Goal: Register for event/course

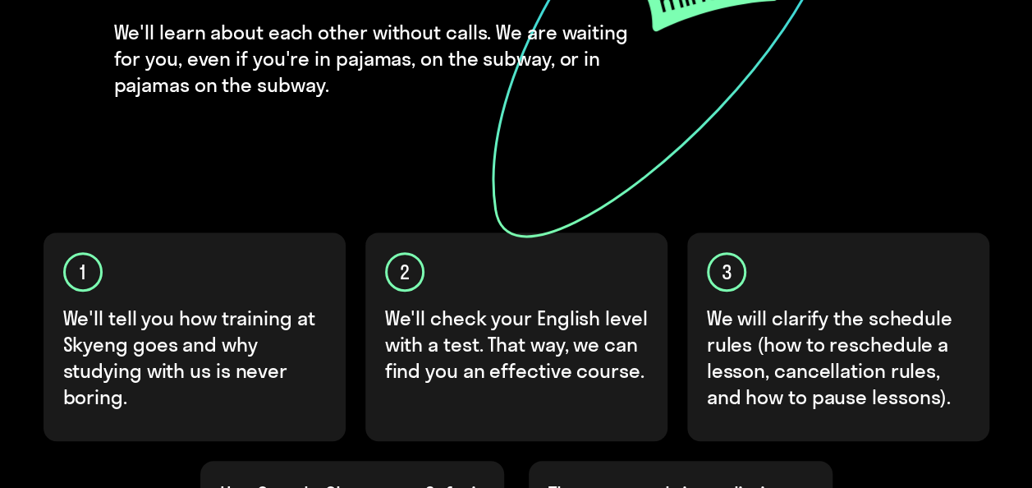
scroll to position [667, 0]
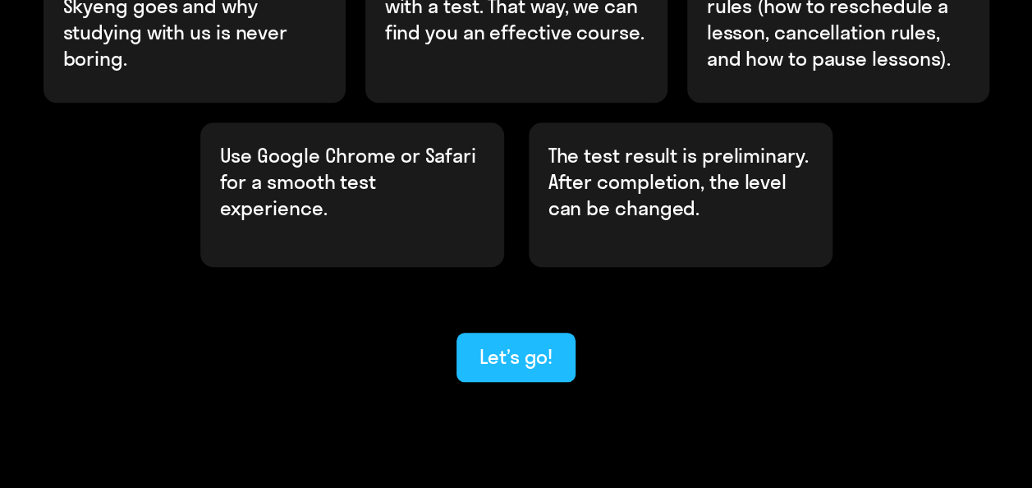
click at [511, 343] on div "Let’s go!" at bounding box center [515, 356] width 73 height 26
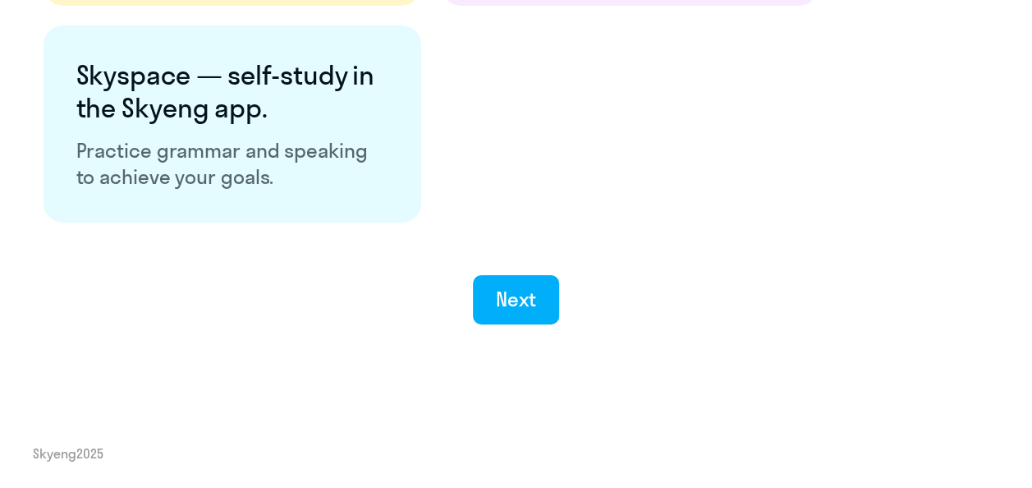
scroll to position [3318, 0]
click at [525, 296] on div "Next" at bounding box center [516, 299] width 40 height 26
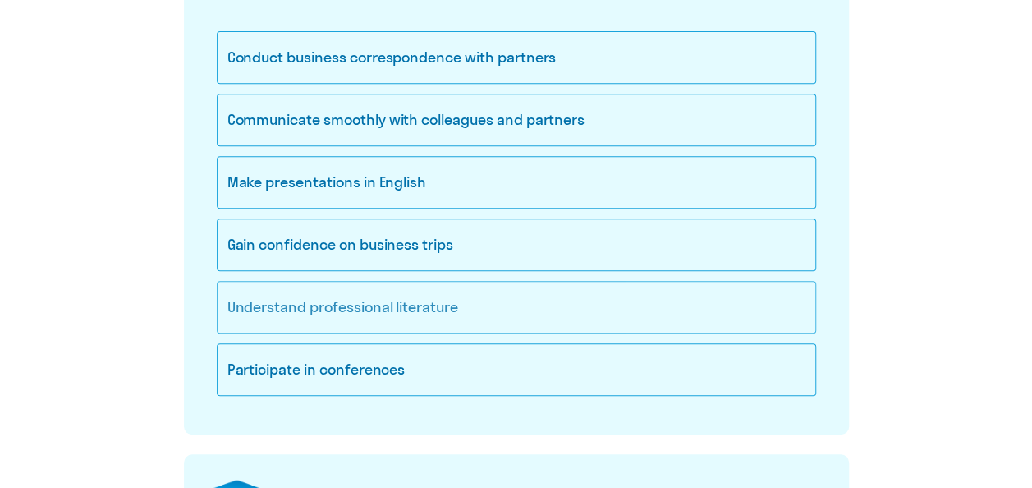
scroll to position [246, 0]
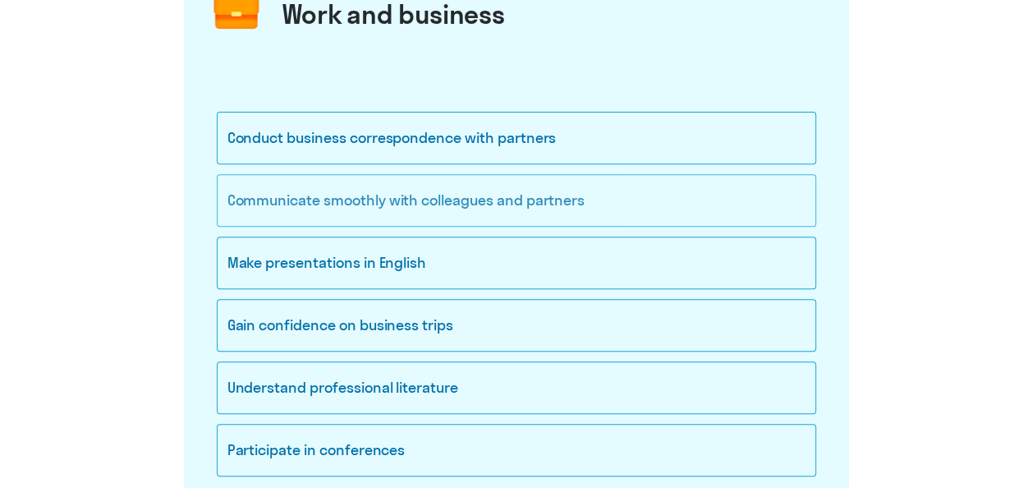
click at [512, 189] on div "Communicate smoothly with colleagues and partners" at bounding box center [516, 200] width 599 height 53
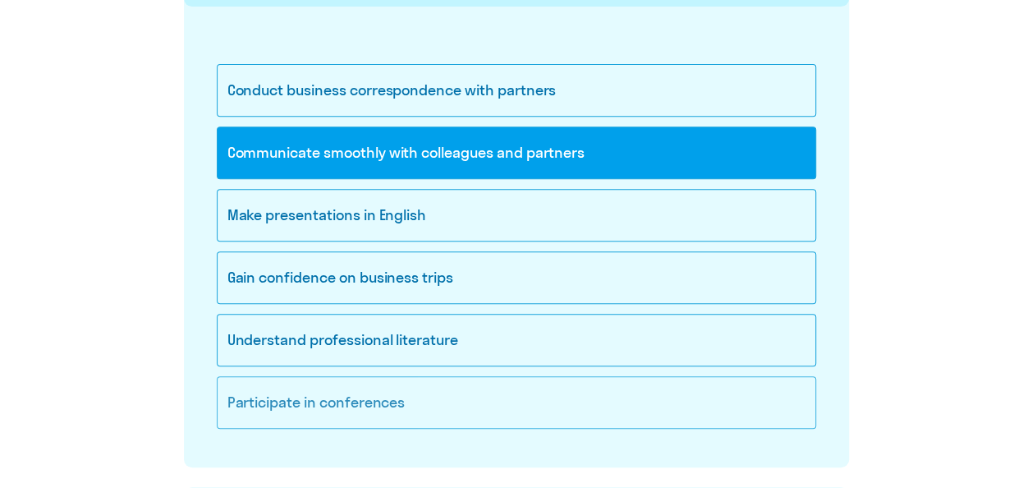
scroll to position [328, 0]
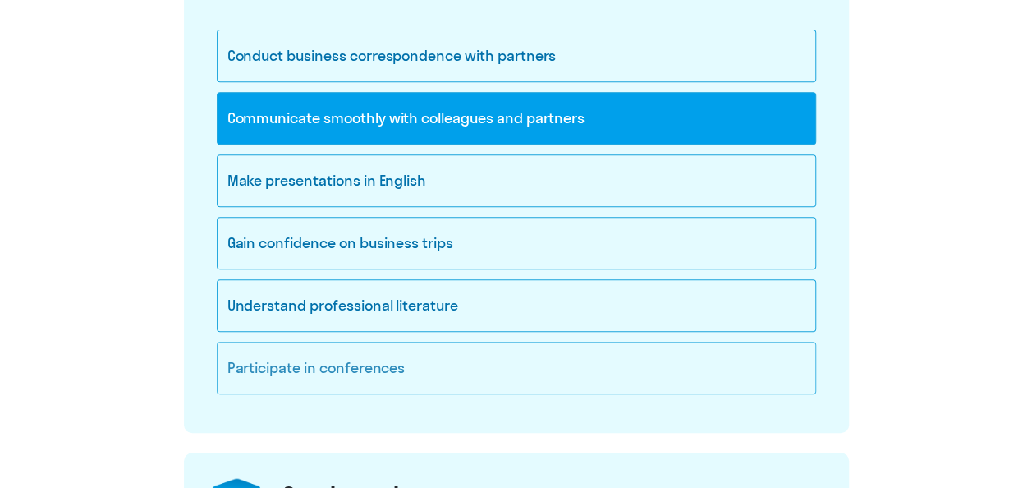
click at [377, 359] on div "Participate in conferences" at bounding box center [516, 368] width 599 height 53
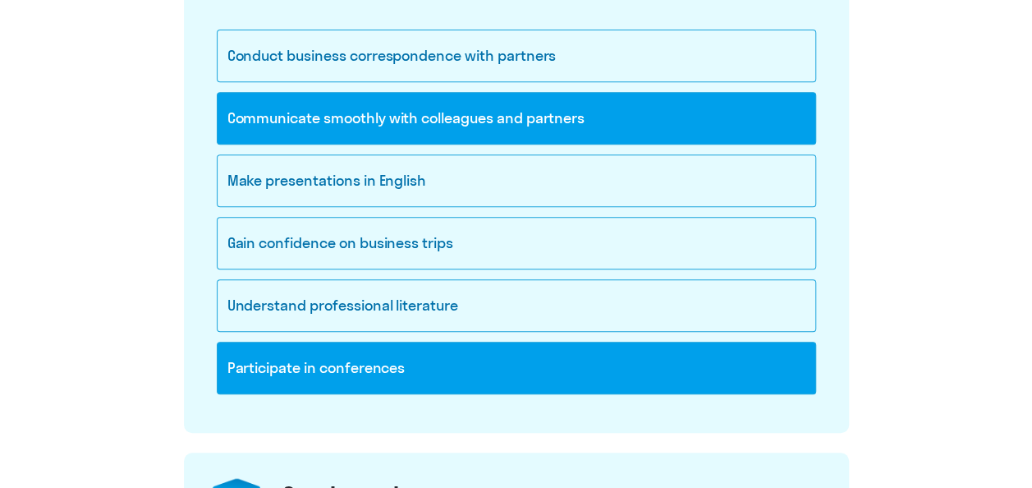
scroll to position [246, 0]
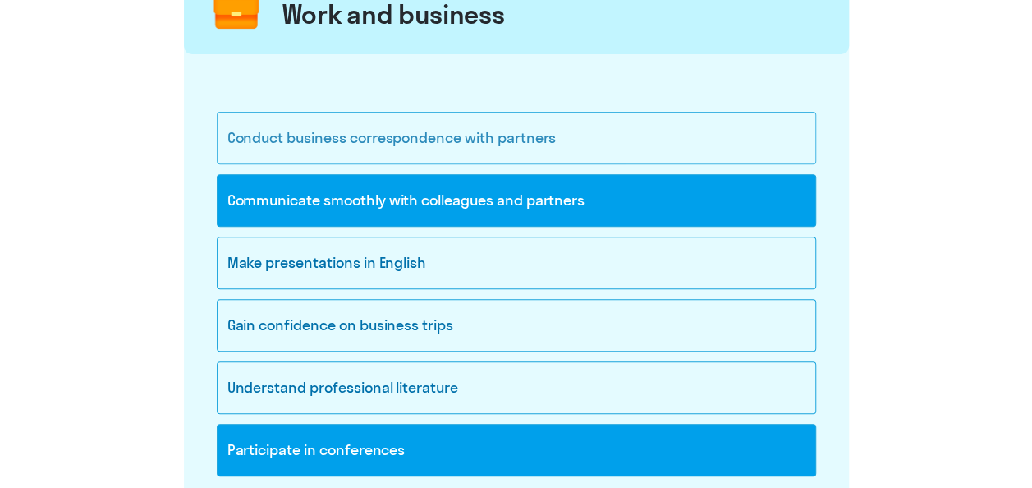
click at [456, 133] on div "Conduct business correspondence with partners" at bounding box center [516, 138] width 599 height 53
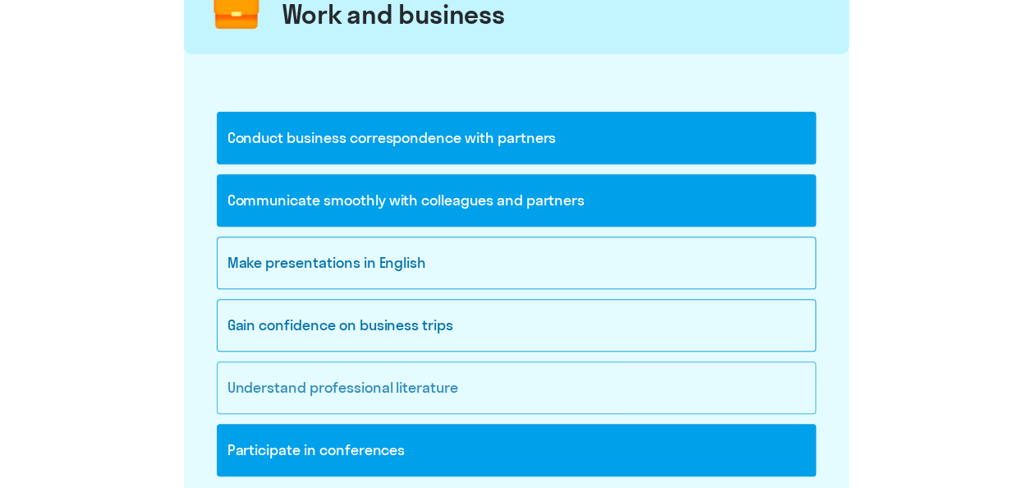
click at [429, 369] on div "Understand professional literature" at bounding box center [516, 387] width 599 height 53
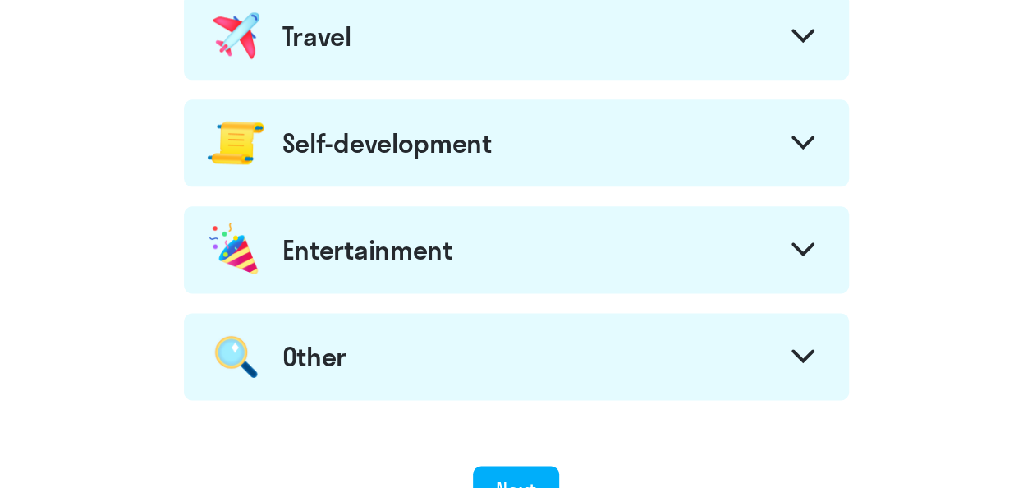
scroll to position [1067, 0]
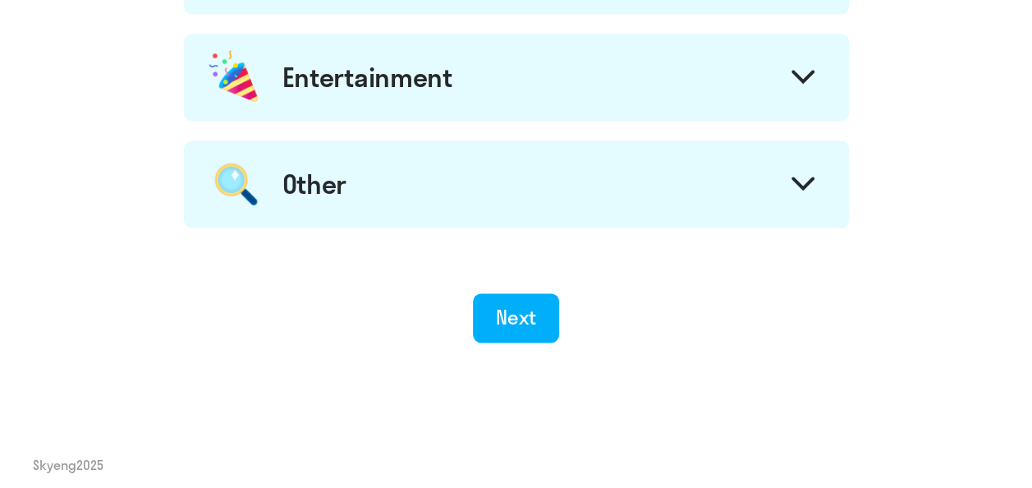
click at [801, 177] on icon at bounding box center [802, 184] width 23 height 14
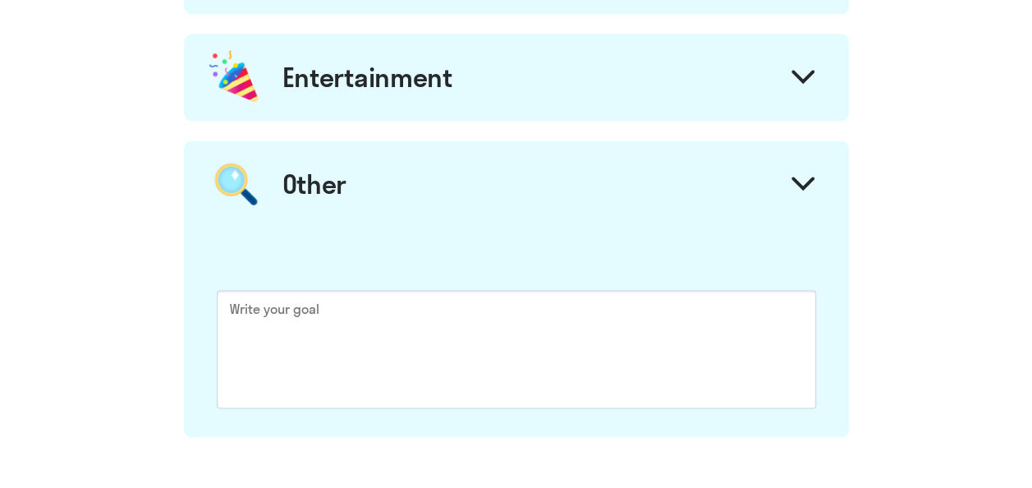
click at [801, 177] on icon at bounding box center [802, 184] width 23 height 14
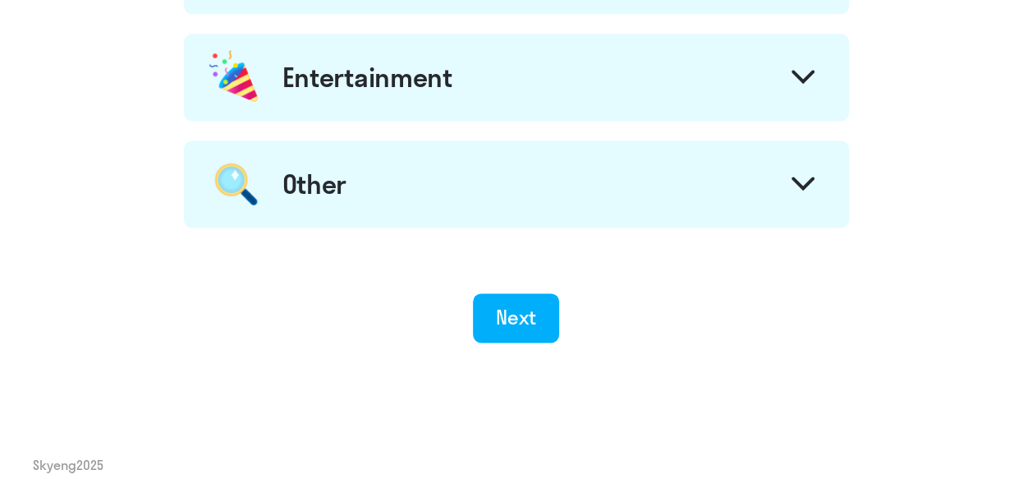
click at [806, 70] on icon at bounding box center [802, 77] width 23 height 14
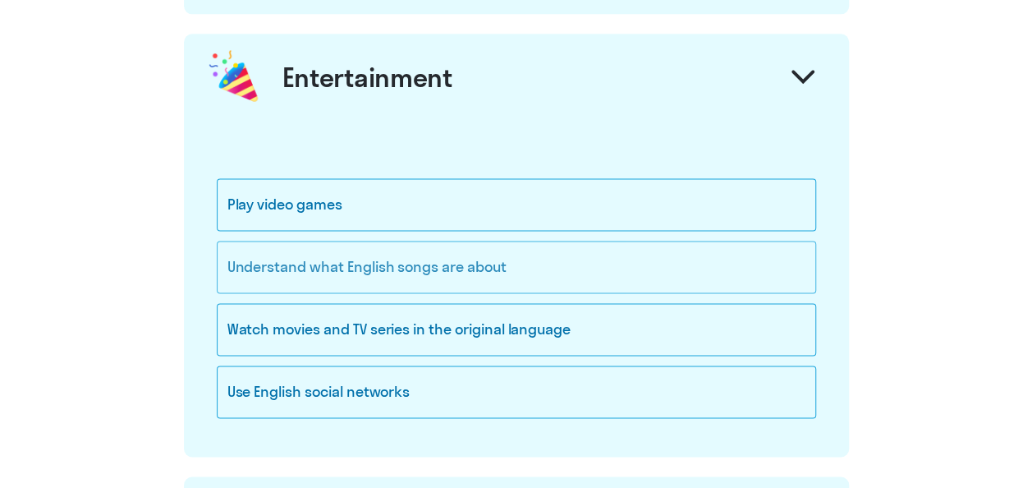
click at [474, 260] on div "Understand what English songs are about" at bounding box center [516, 267] width 599 height 53
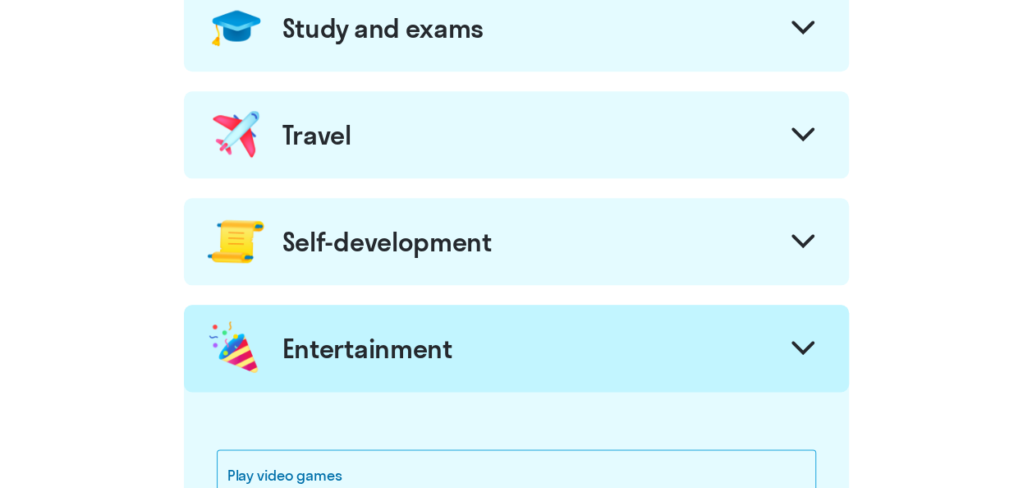
scroll to position [739, 0]
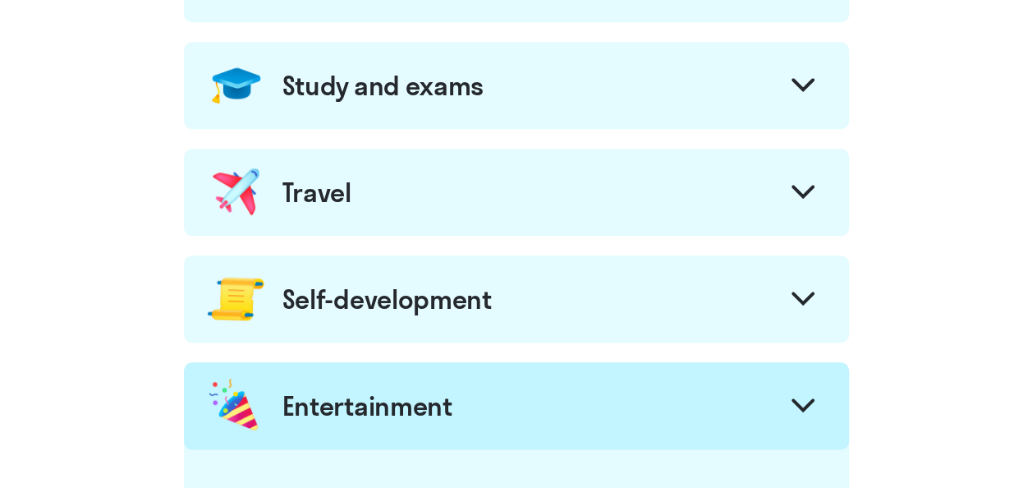
click at [796, 293] on icon at bounding box center [803, 298] width 20 height 10
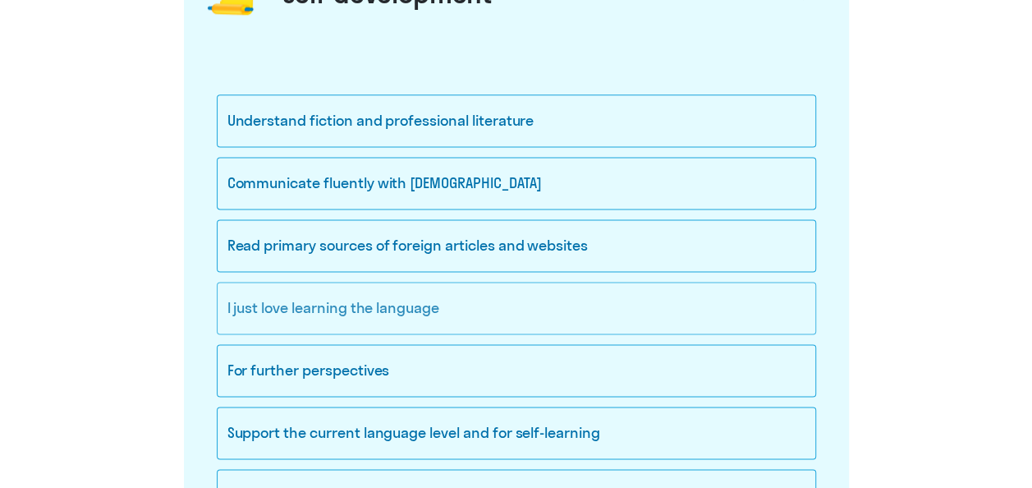
scroll to position [1149, 0]
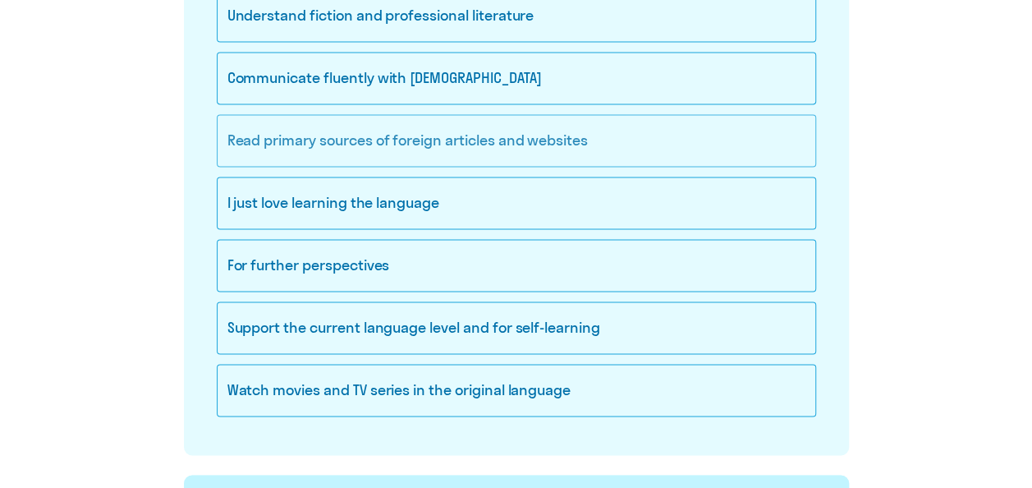
click at [548, 133] on div "Read primary sources of foreign articles and websites" at bounding box center [516, 140] width 599 height 53
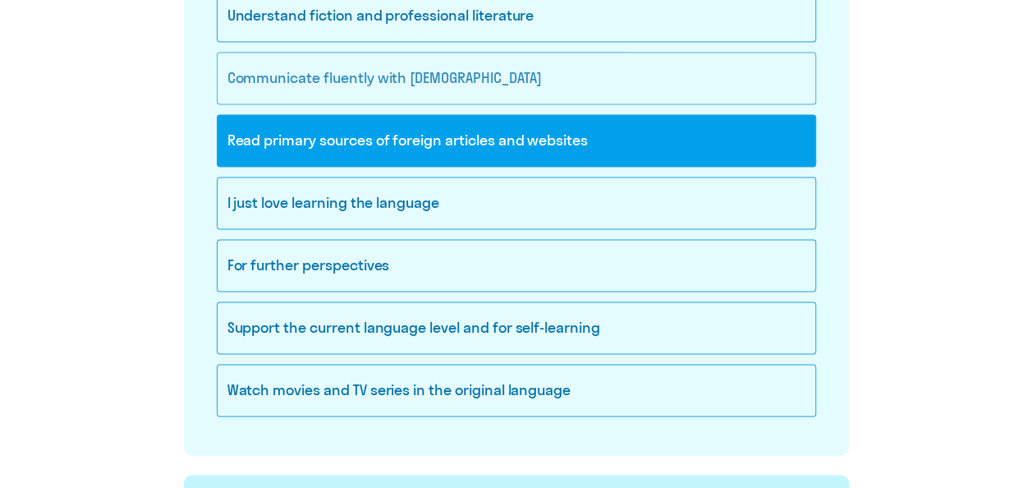
click at [470, 72] on div "Communicate fluently with [DEMOGRAPHIC_DATA]" at bounding box center [516, 78] width 599 height 53
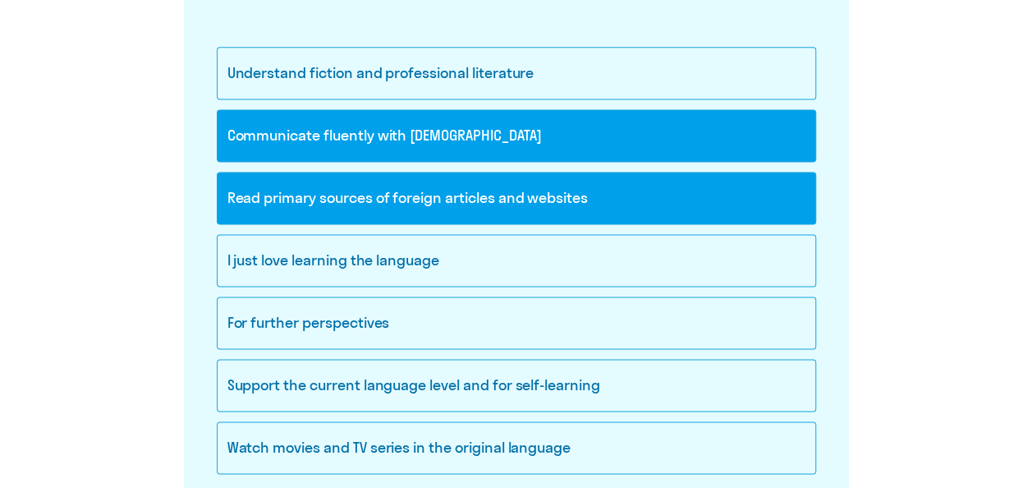
scroll to position [1067, 0]
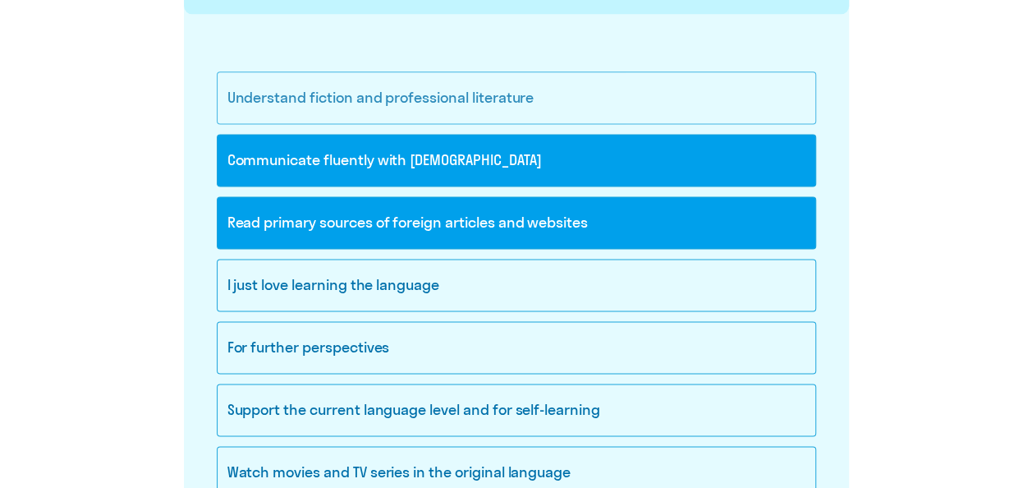
click at [499, 86] on div "Understand fiction and professional literature" at bounding box center [516, 97] width 599 height 53
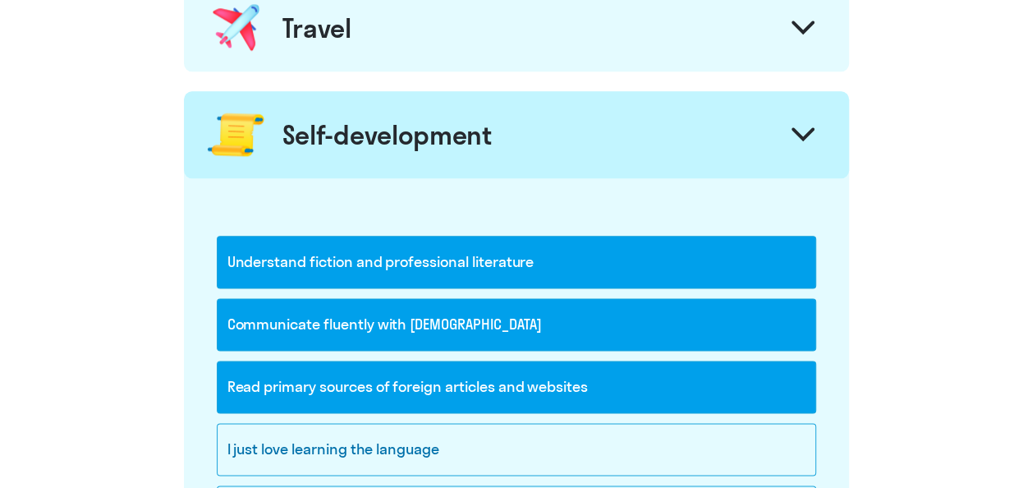
scroll to position [821, 0]
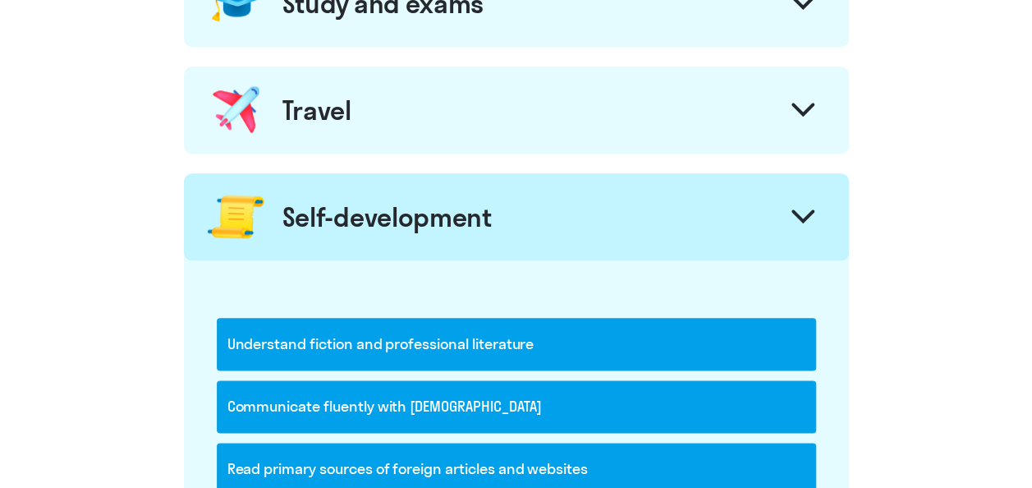
click at [800, 103] on icon at bounding box center [802, 110] width 23 height 14
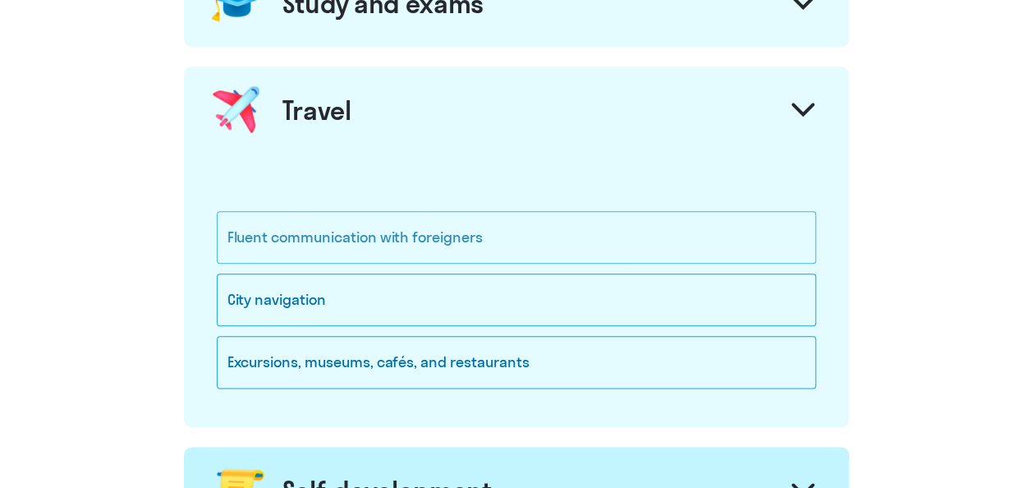
click at [424, 228] on div "Fluent communication with foreigners" at bounding box center [516, 237] width 599 height 53
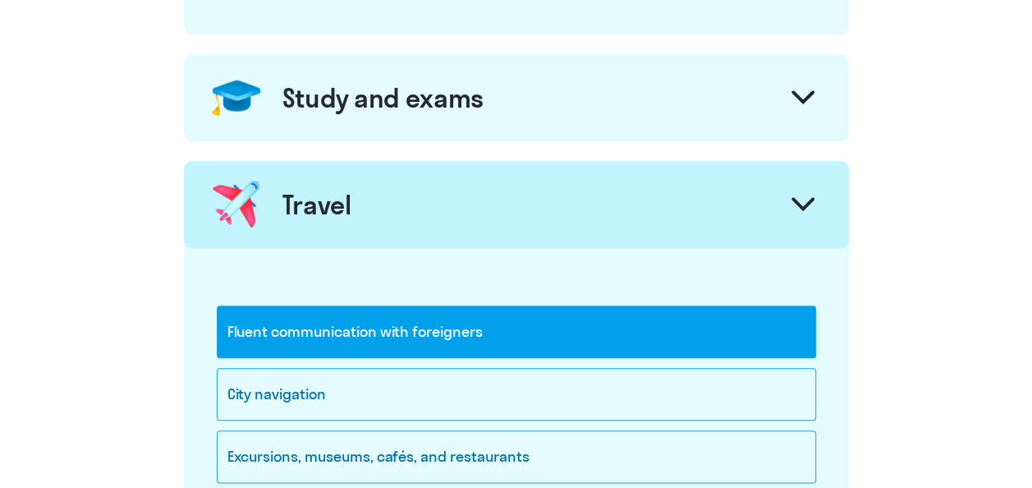
scroll to position [575, 0]
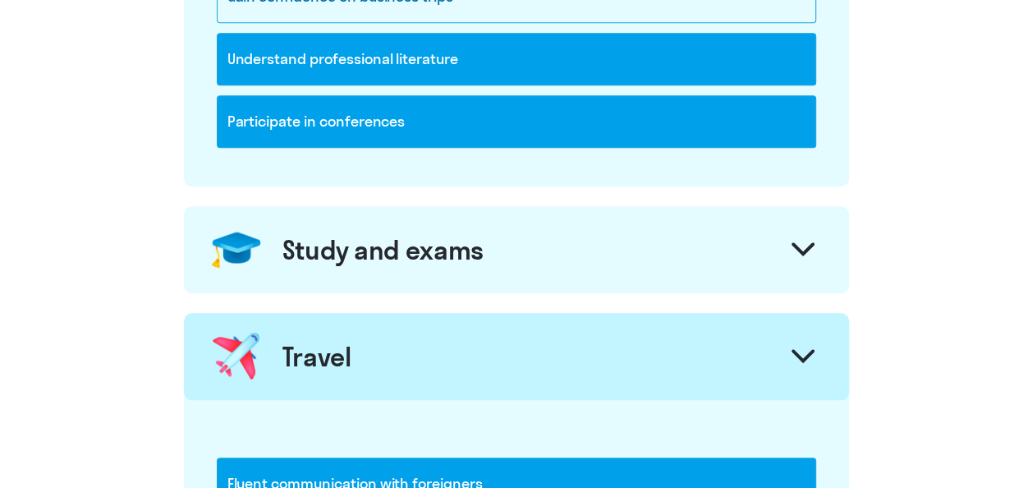
click at [812, 243] on icon at bounding box center [802, 249] width 23 height 14
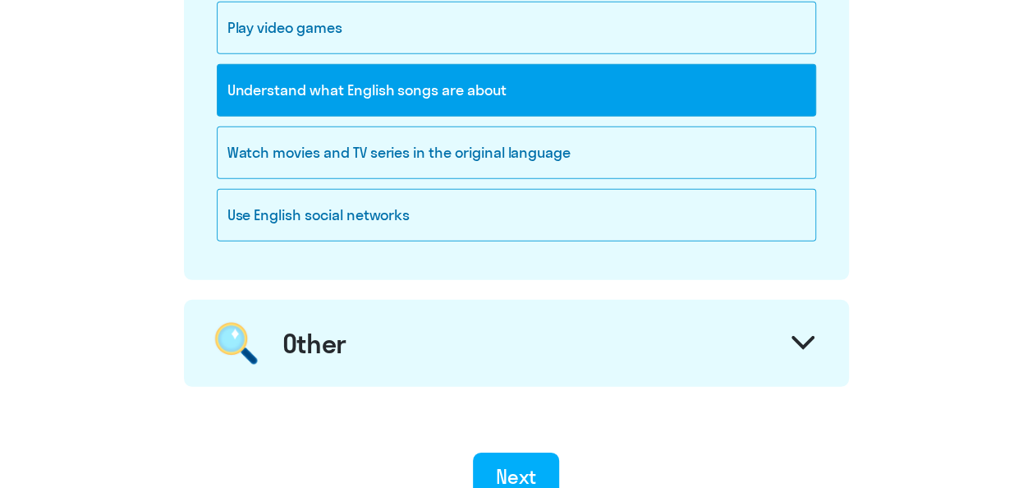
scroll to position [2381, 0]
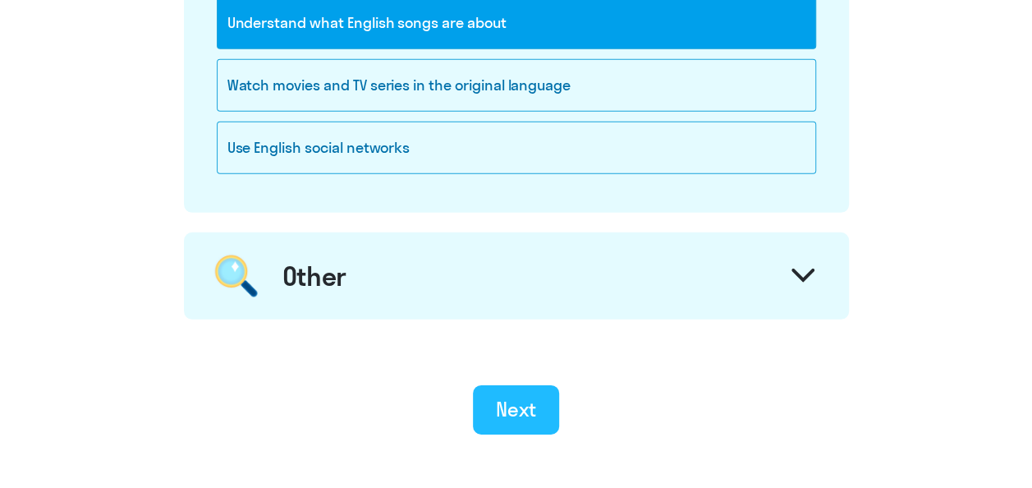
click at [514, 396] on div "Next" at bounding box center [516, 409] width 40 height 26
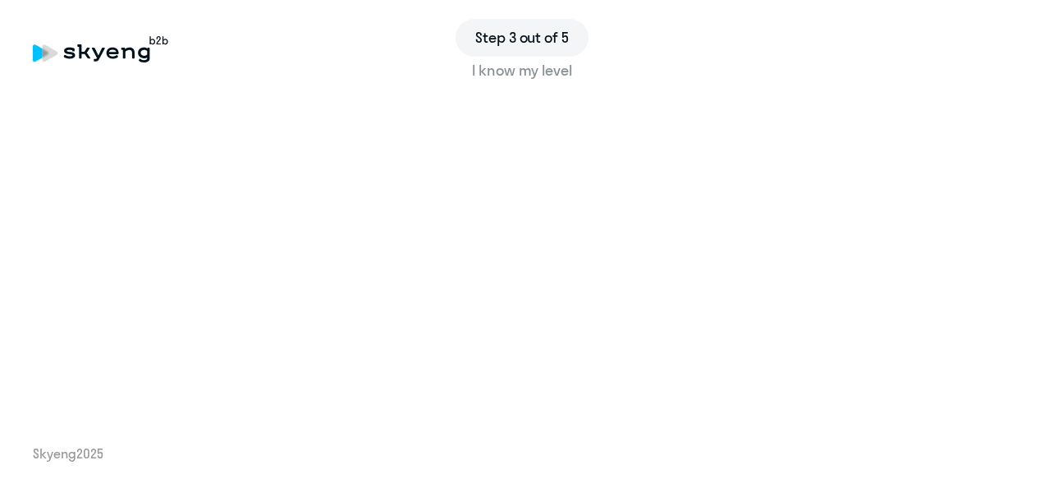
click at [527, 64] on div "I know my level" at bounding box center [522, 70] width 979 height 21
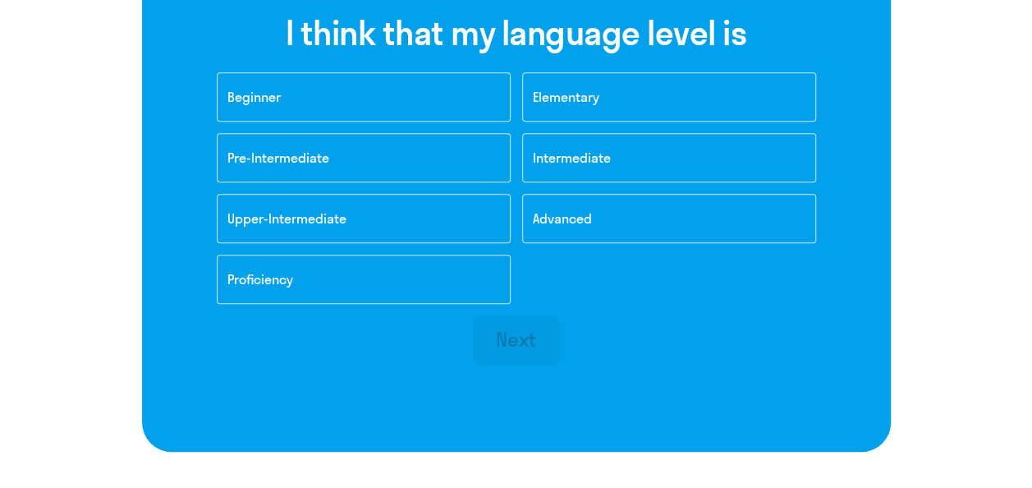
scroll to position [301, 0]
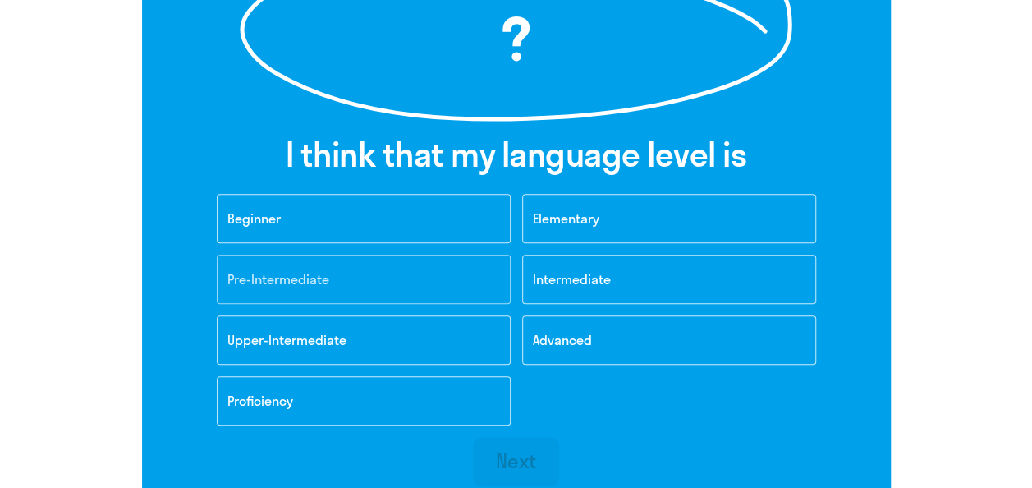
click at [289, 273] on span "Pre-Intermediate" at bounding box center [278, 279] width 102 height 16
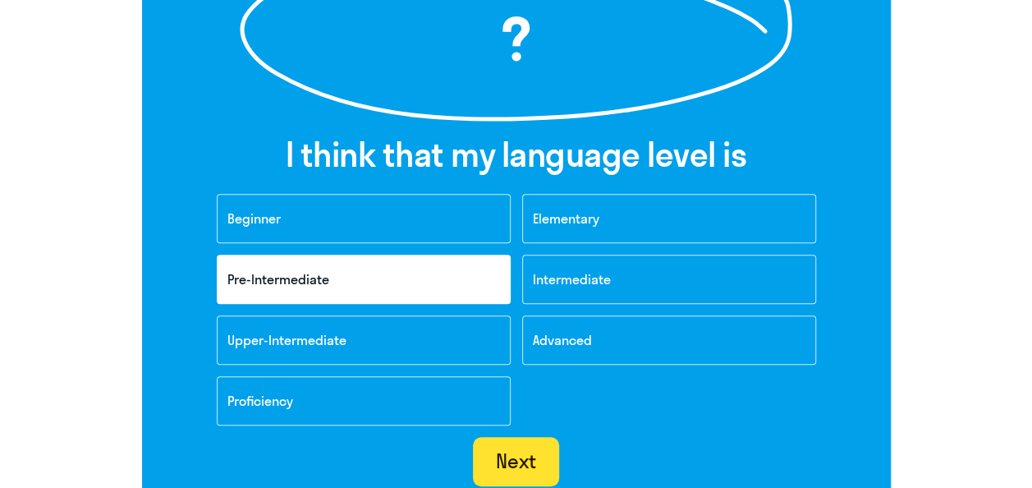
click at [509, 458] on div "Next" at bounding box center [516, 460] width 40 height 26
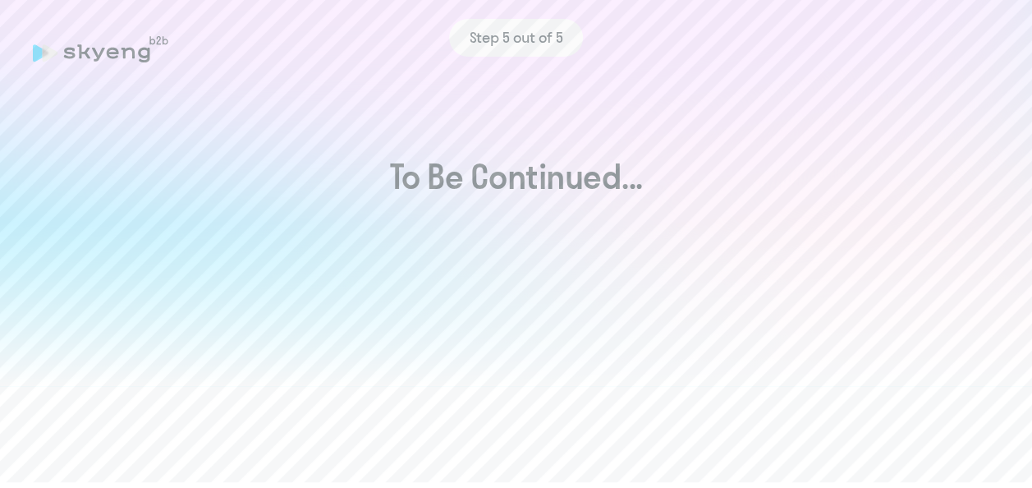
click at [442, 189] on h1 "To Be Continued..." at bounding box center [516, 176] width 966 height 39
click at [521, 39] on span "Step 5 out of 5" at bounding box center [516, 37] width 94 height 21
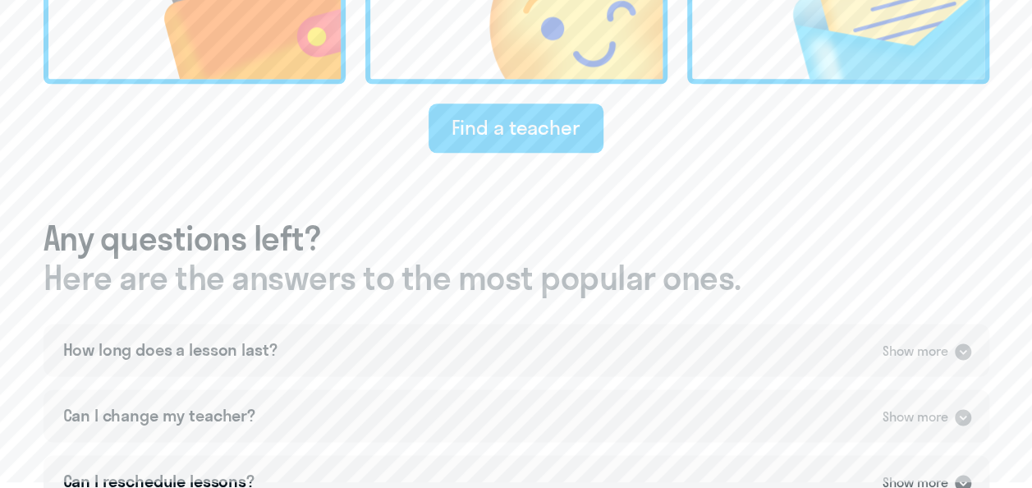
scroll to position [903, 0]
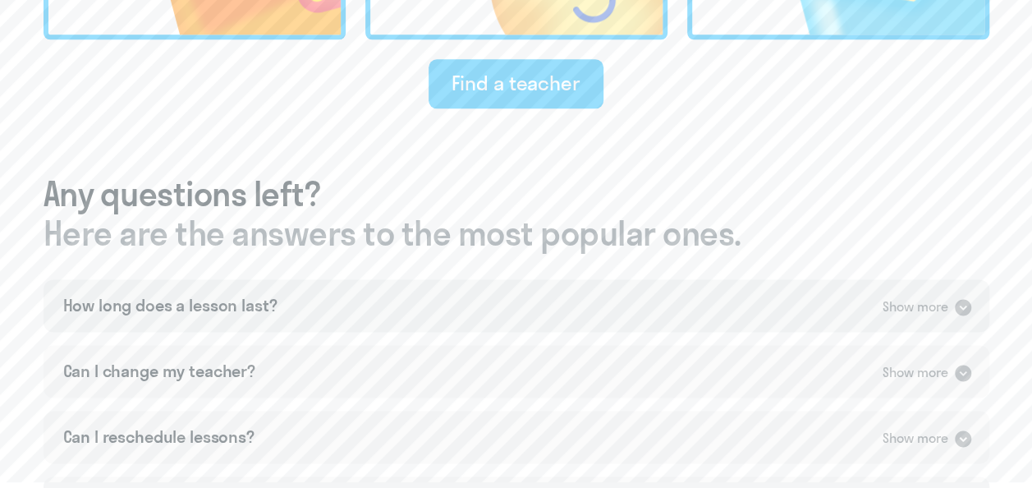
click at [957, 299] on icon at bounding box center [963, 307] width 16 height 16
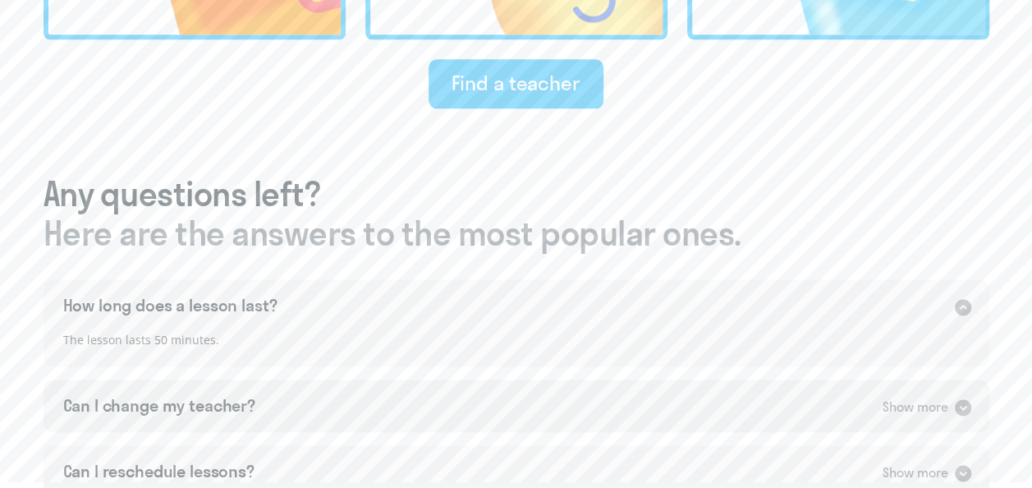
click at [957, 399] on icon at bounding box center [963, 407] width 16 height 16
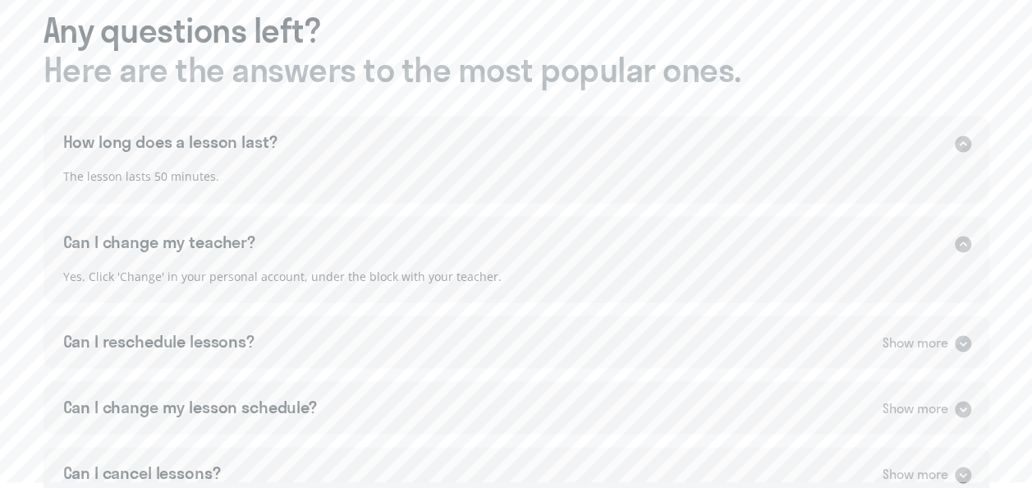
scroll to position [1067, 0]
click at [964, 334] on icon at bounding box center [963, 342] width 16 height 16
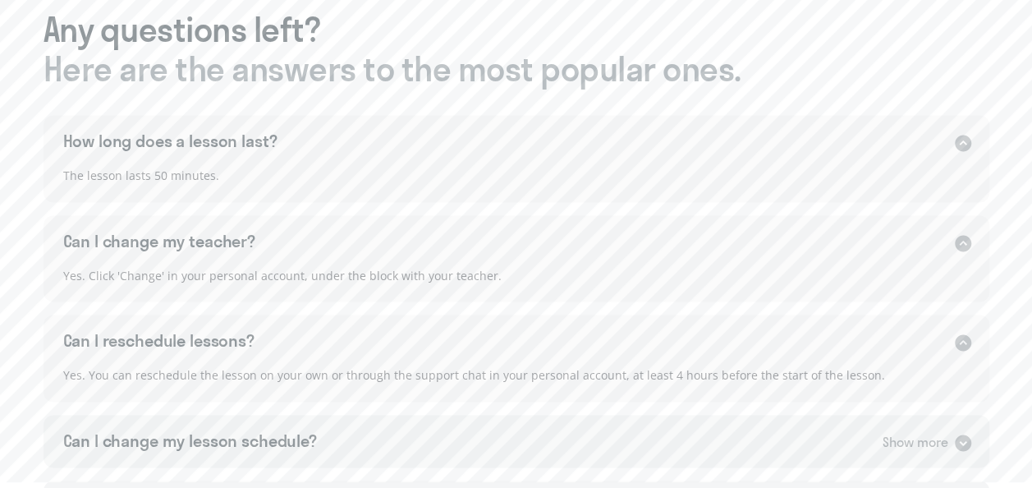
click at [964, 434] on icon at bounding box center [963, 442] width 16 height 16
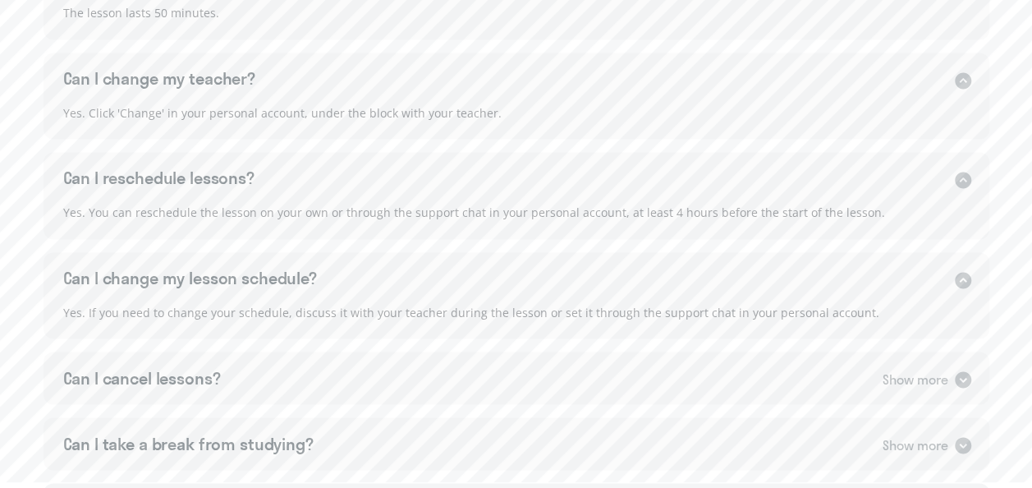
scroll to position [1232, 0]
click at [964, 369] on icon at bounding box center [963, 377] width 16 height 16
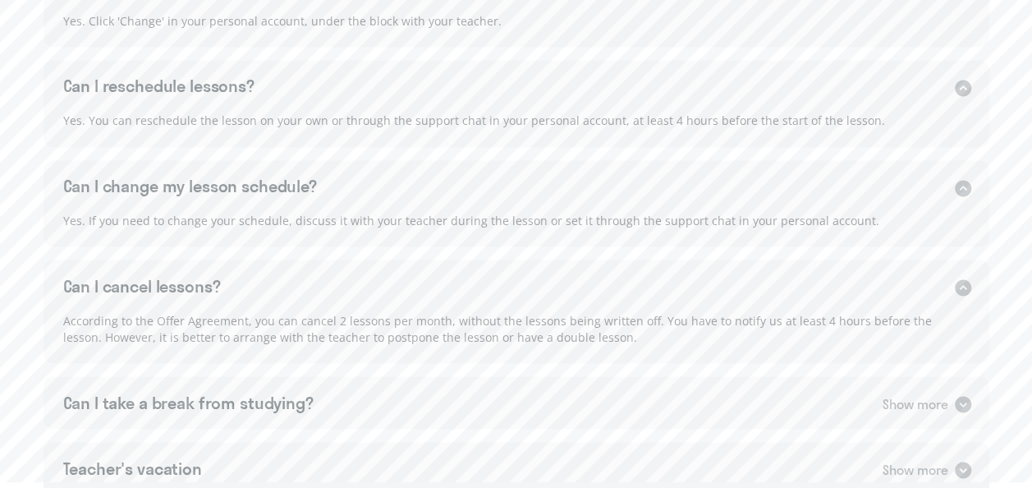
scroll to position [1396, 0]
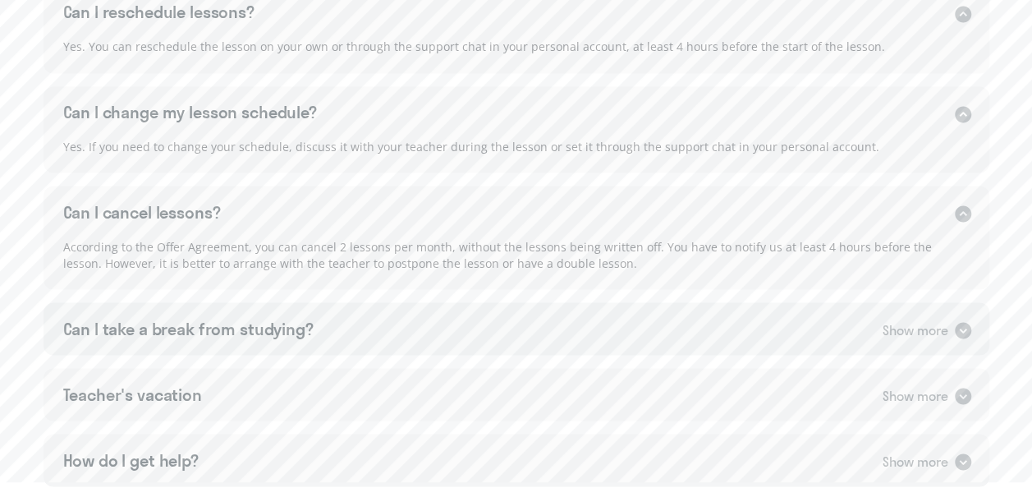
click at [965, 322] on icon at bounding box center [963, 330] width 16 height 16
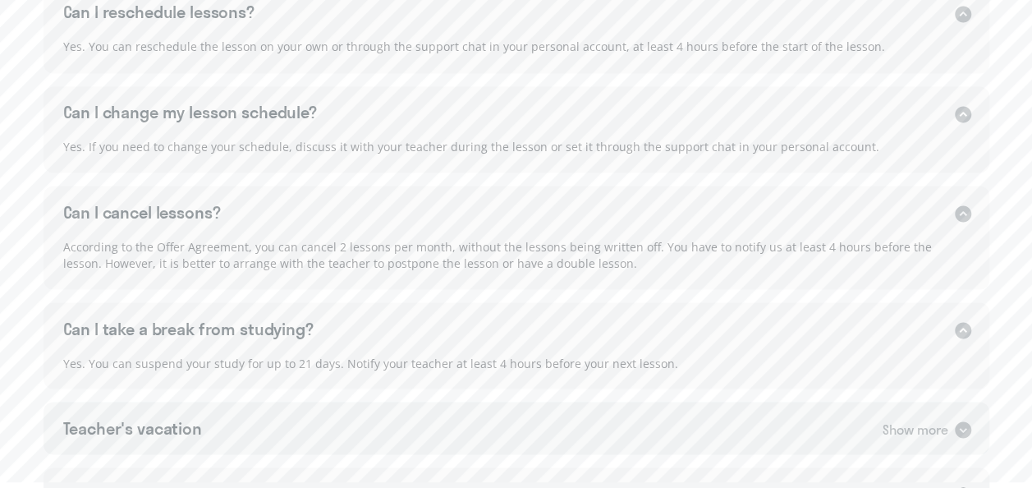
click at [963, 421] on icon at bounding box center [963, 429] width 16 height 16
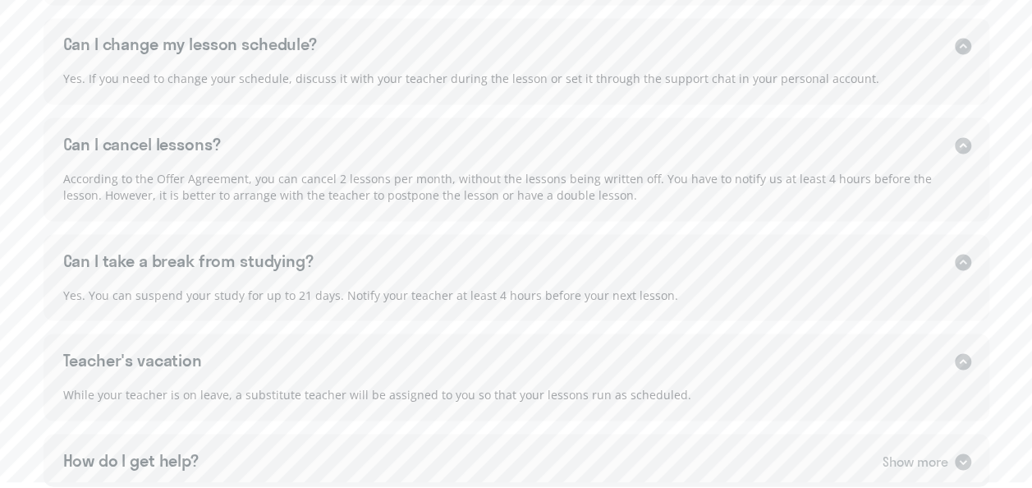
scroll to position [1553, 0]
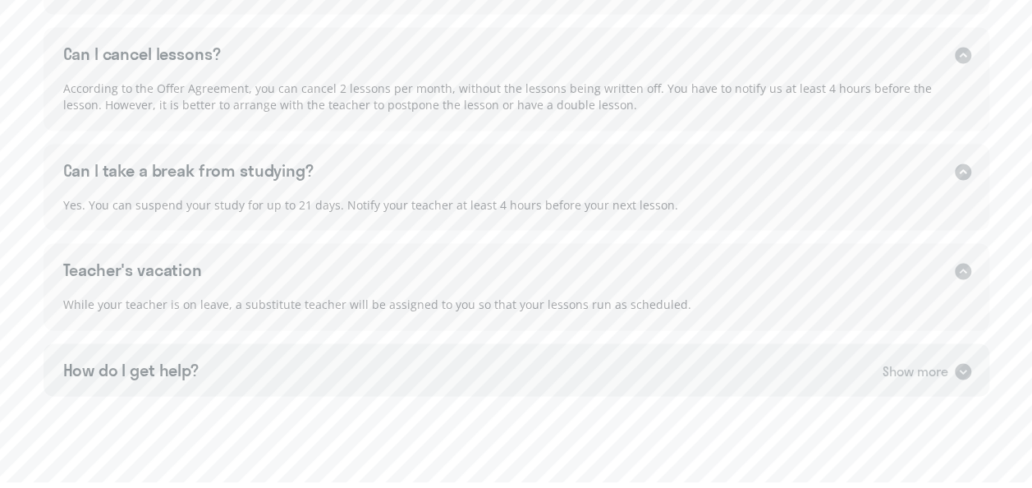
click at [964, 364] on icon at bounding box center [963, 372] width 16 height 16
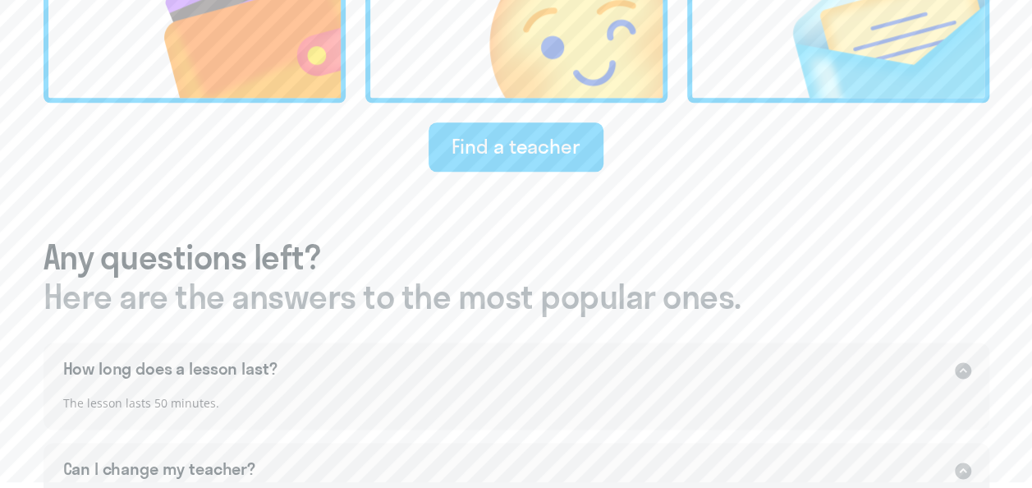
scroll to position [849, 0]
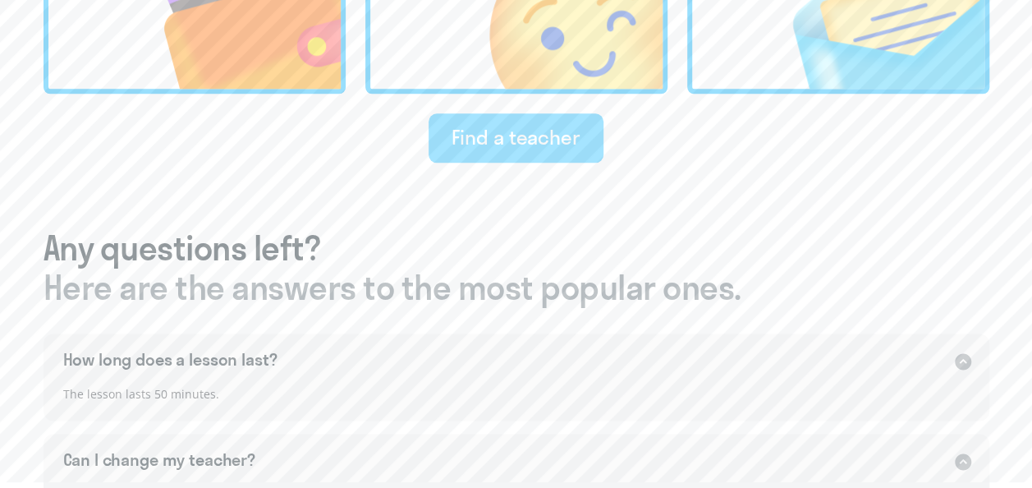
click at [521, 124] on div "Find a teacher" at bounding box center [516, 137] width 129 height 26
